Goal: Download file/media

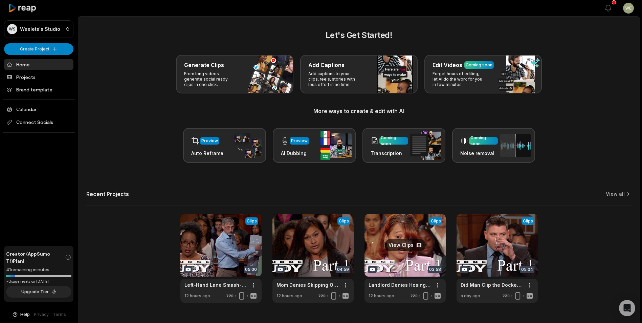
scroll to position [15, 0]
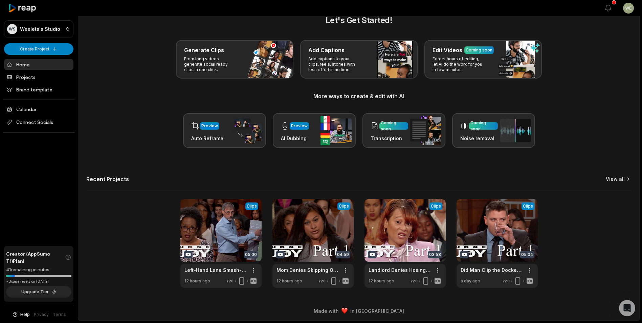
click at [615, 178] on link "View all" at bounding box center [615, 179] width 19 height 7
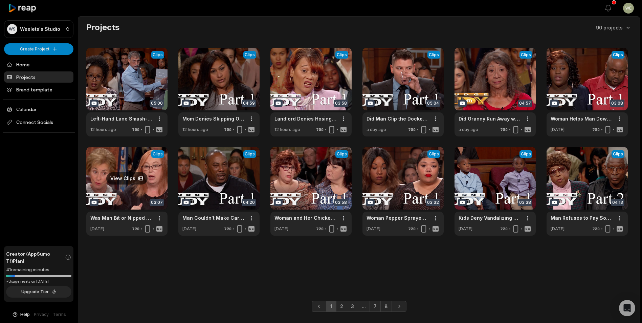
click at [130, 179] on link at bounding box center [126, 191] width 81 height 89
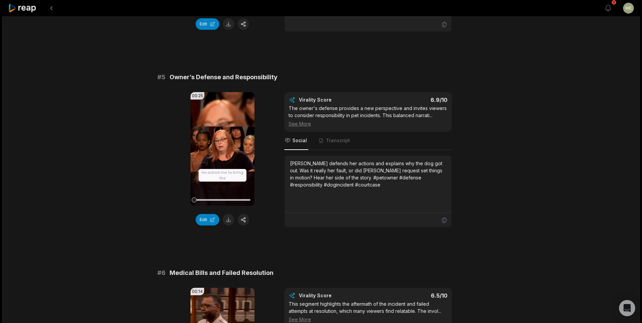
scroll to position [846, 0]
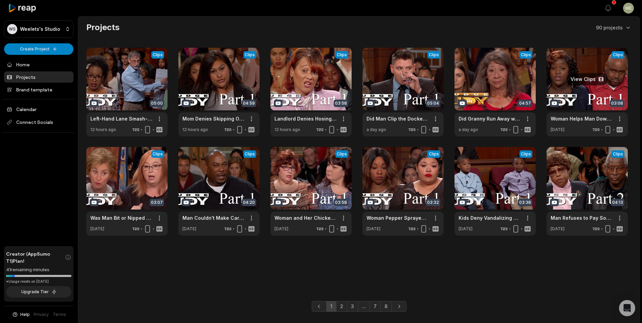
click at [605, 89] on link at bounding box center [587, 92] width 81 height 89
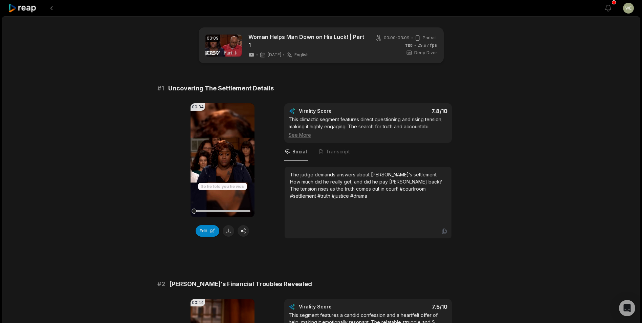
scroll to position [34, 0]
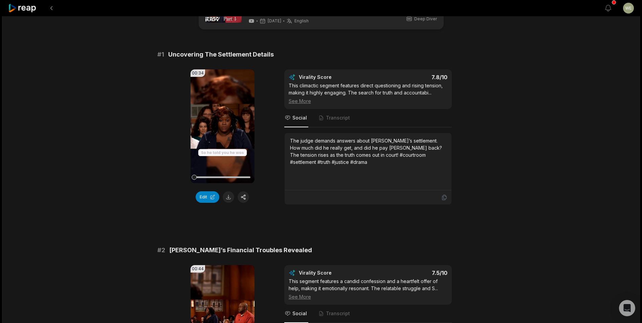
click at [227, 196] on button at bounding box center [229, 197] width 12 height 12
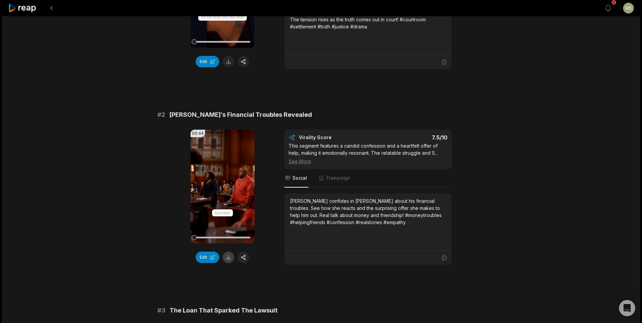
click at [228, 258] on button at bounding box center [229, 258] width 12 height 12
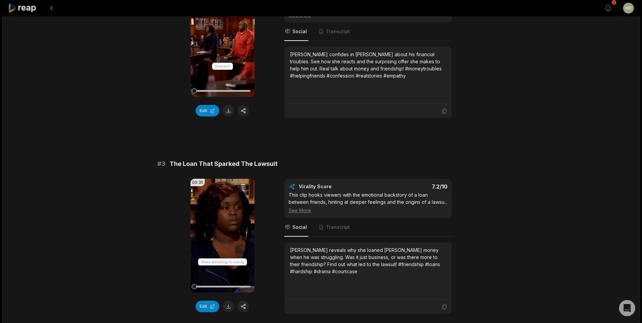
scroll to position [372, 0]
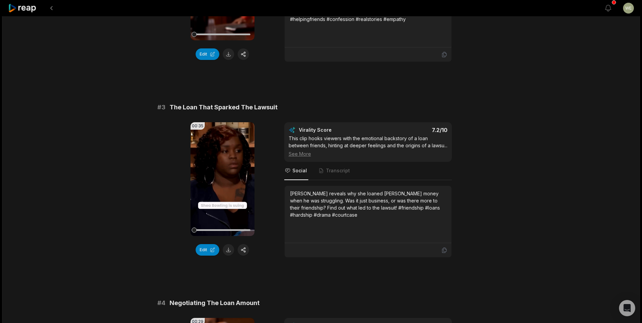
click at [231, 250] on button at bounding box center [229, 250] width 12 height 12
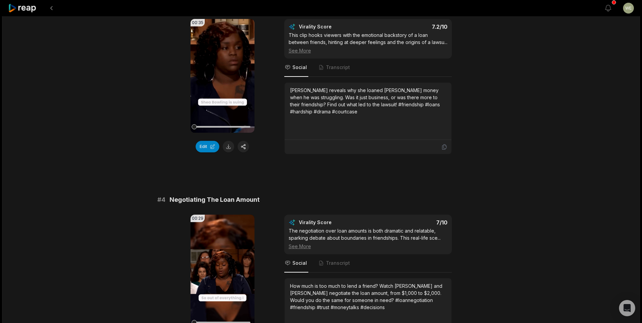
scroll to position [576, 0]
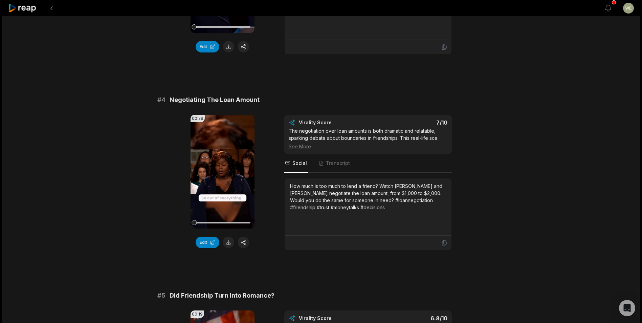
click at [230, 248] on button at bounding box center [229, 243] width 12 height 12
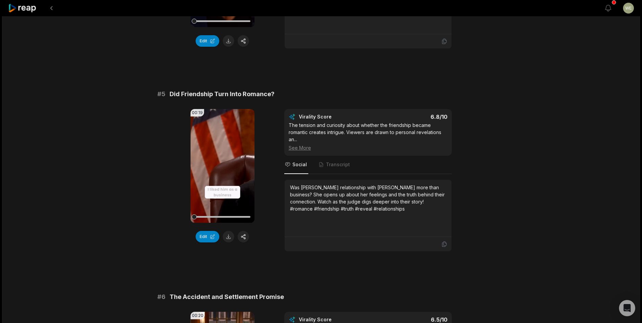
scroll to position [779, 0]
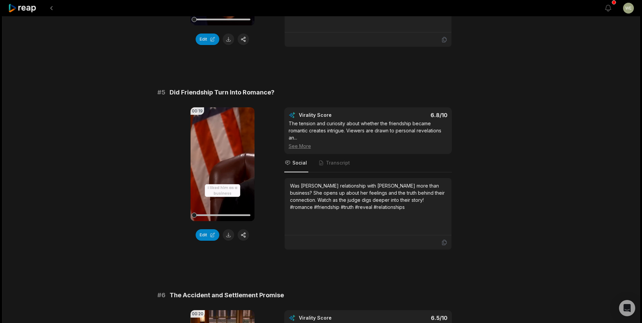
click at [230, 241] on button at bounding box center [229, 235] width 12 height 12
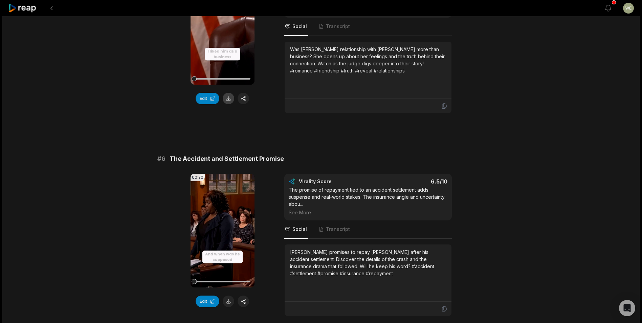
scroll to position [967, 0]
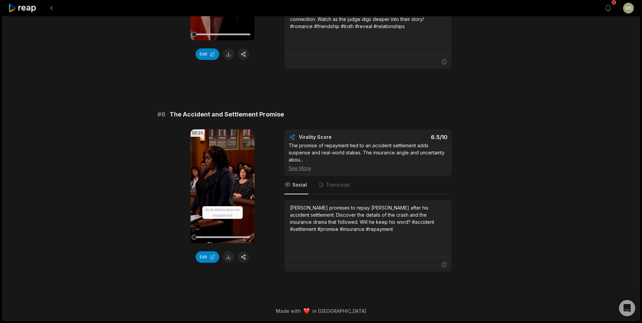
click at [229, 259] on button at bounding box center [229, 257] width 12 height 12
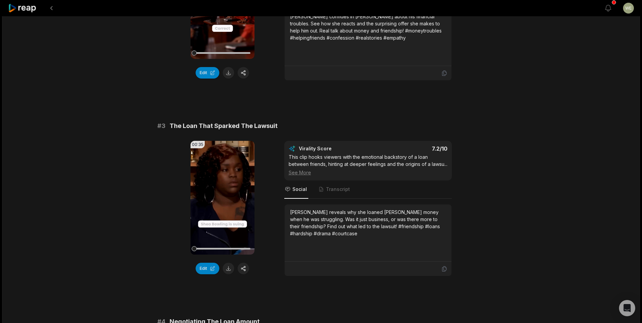
scroll to position [0, 0]
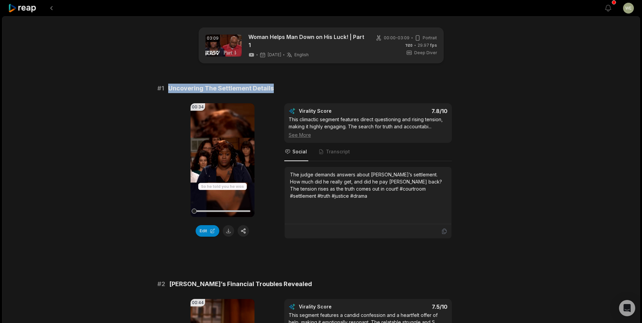
drag, startPoint x: 166, startPoint y: 88, endPoint x: 278, endPoint y: 86, distance: 112.4
click at [278, 86] on div "# 1 Uncovering The Settlement Details" at bounding box center [321, 88] width 328 height 9
drag, startPoint x: 267, startPoint y: 89, endPoint x: 258, endPoint y: 89, distance: 9.5
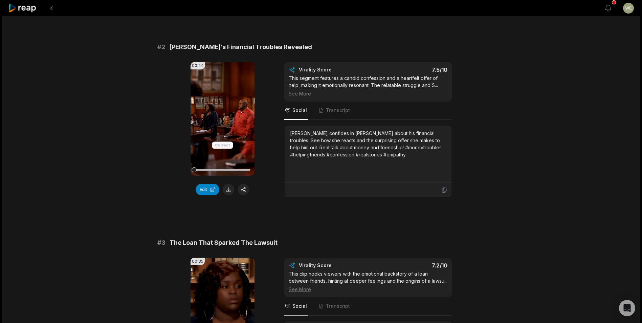
scroll to position [339, 0]
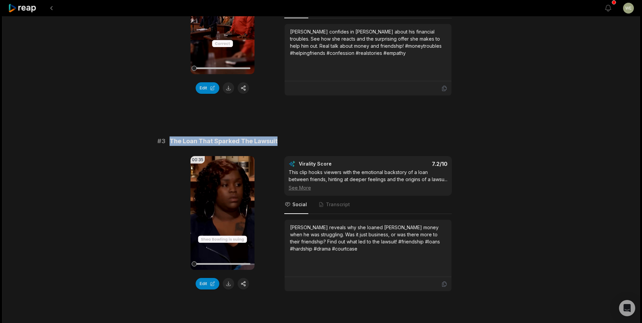
drag, startPoint x: 170, startPoint y: 141, endPoint x: 285, endPoint y: 141, distance: 114.4
click at [285, 141] on div "# 3 The Loan That Sparked The Lawsuit" at bounding box center [321, 140] width 328 height 9
drag, startPoint x: 285, startPoint y: 141, endPoint x: 249, endPoint y: 141, distance: 35.5
copy span "The Loan That Sparked The Lawsuit"
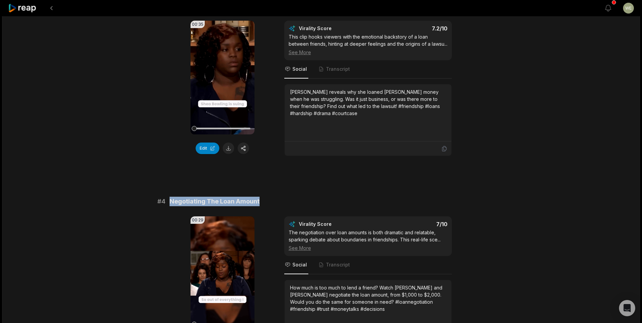
drag, startPoint x: 170, startPoint y: 207, endPoint x: 267, endPoint y: 210, distance: 97.2
click at [267, 206] on div "# 4 Negotiating The Loan Amount" at bounding box center [321, 201] width 328 height 9
drag, startPoint x: 267, startPoint y: 210, endPoint x: 240, endPoint y: 209, distance: 27.1
copy span "Negotiating The Loan Amount"
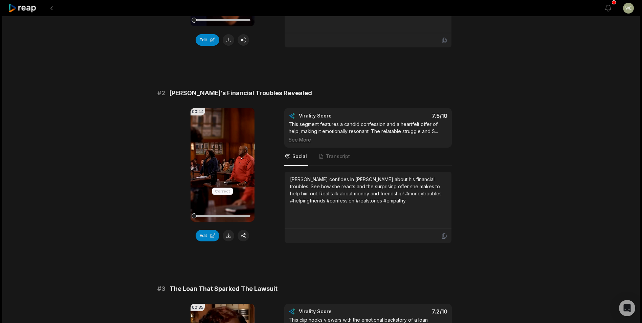
scroll to position [188, 0]
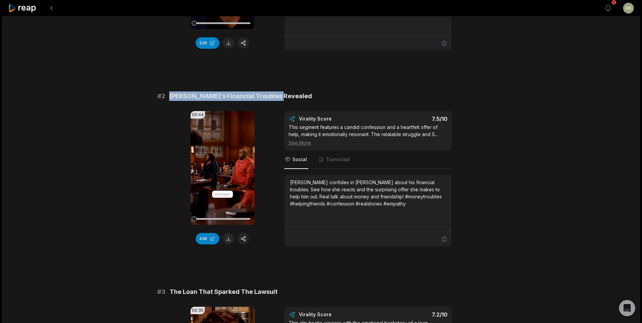
drag, startPoint x: 170, startPoint y: 95, endPoint x: 290, endPoint y: 95, distance: 119.9
click at [290, 95] on div "# 2 [PERSON_NAME]’s Financial Troubles Revealed" at bounding box center [321, 95] width 328 height 9
drag, startPoint x: 290, startPoint y: 95, endPoint x: 273, endPoint y: 94, distance: 17.0
copy span "[PERSON_NAME]’s Financial Troubles Revealed"
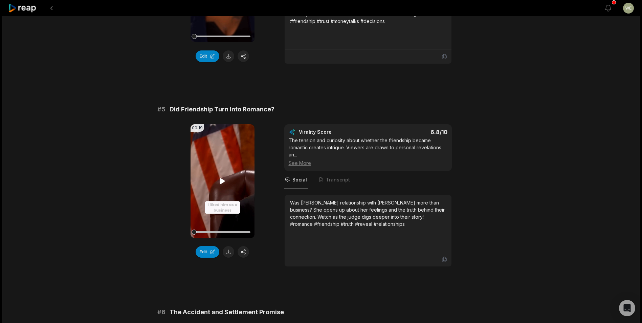
scroll to position [779, 0]
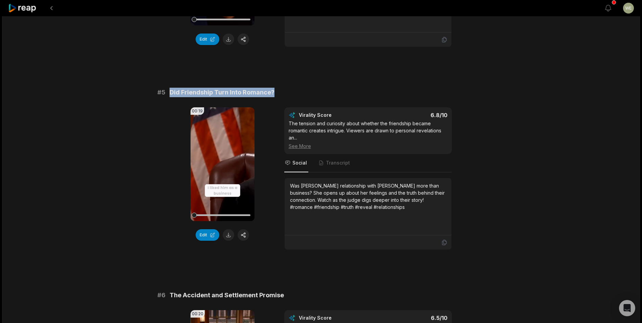
drag, startPoint x: 169, startPoint y: 99, endPoint x: 287, endPoint y: 96, distance: 118.5
click at [287, 96] on div "# 5 Did Friendship Turn Into Romance?" at bounding box center [321, 92] width 328 height 9
drag, startPoint x: 287, startPoint y: 96, endPoint x: 268, endPoint y: 100, distance: 19.4
copy span "Did Friendship Turn Into Romance?"
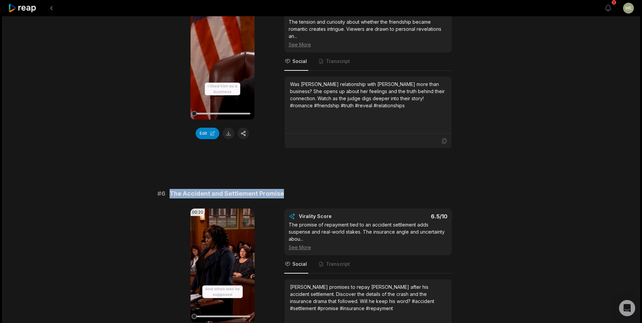
drag, startPoint x: 169, startPoint y: 200, endPoint x: 306, endPoint y: 200, distance: 137.5
click at [306, 198] on div "# 6 The Accident and Settlement Promise" at bounding box center [321, 193] width 328 height 9
drag, startPoint x: 306, startPoint y: 200, endPoint x: 252, endPoint y: 203, distance: 54.6
copy span "The Accident and Settlement Promise"
